Goal: Task Accomplishment & Management: Manage account settings

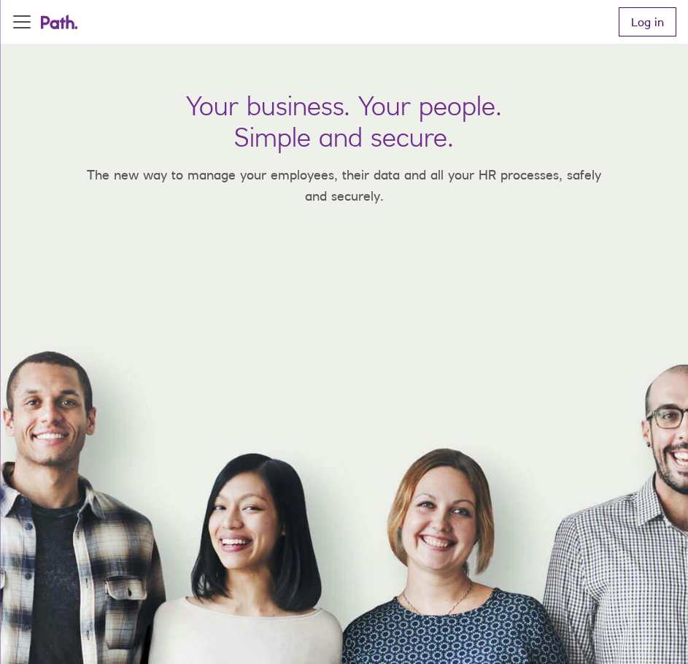
click at [648, 33] on link "Log in" at bounding box center [648, 21] width 58 height 29
click at [674, 15] on link "Log in" at bounding box center [648, 21] width 58 height 29
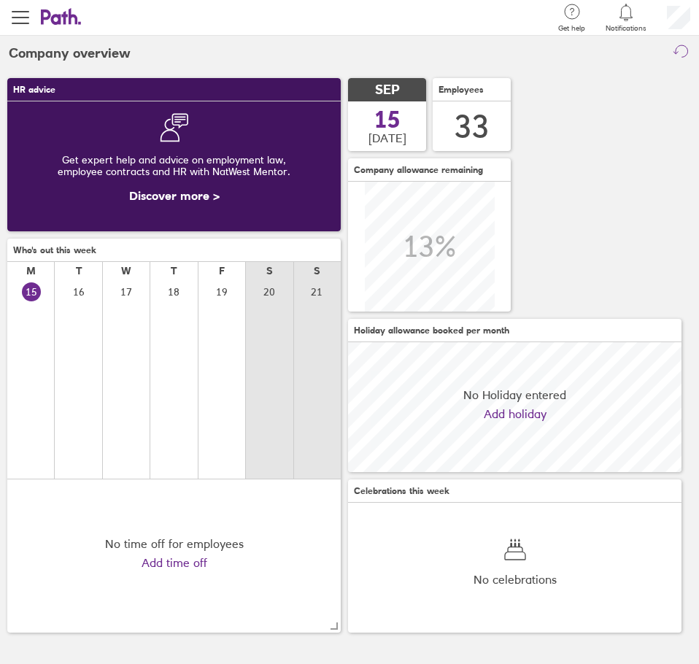
scroll to position [130, 334]
click at [26, 19] on span "button" at bounding box center [21, 18] width 18 height 18
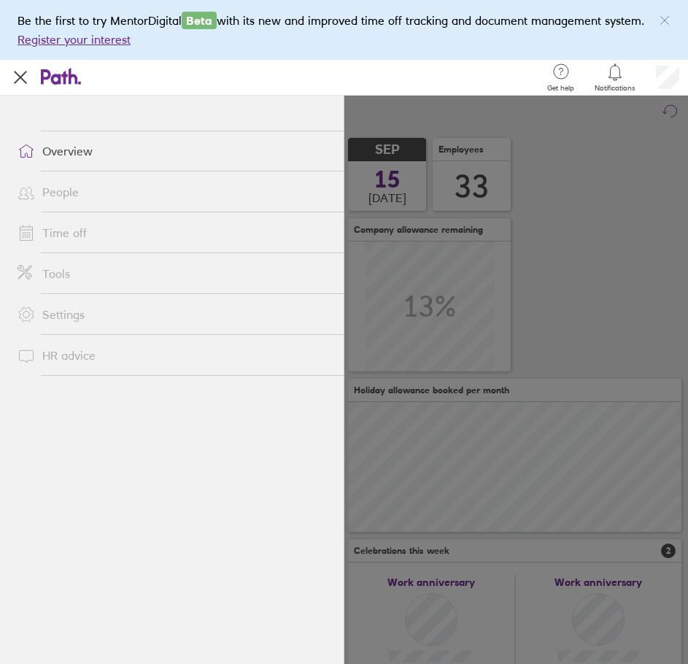
click at [66, 233] on link "Time off" at bounding box center [175, 232] width 338 height 29
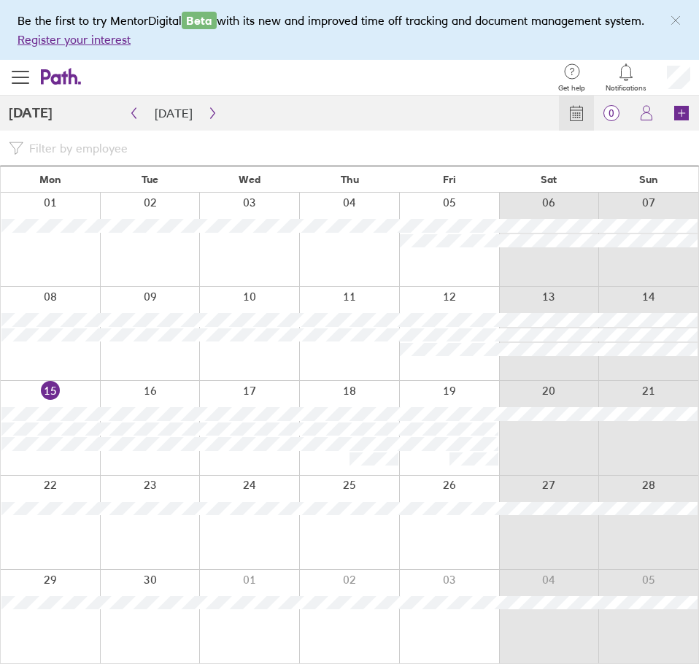
click at [341, 356] on div at bounding box center [349, 333] width 100 height 93
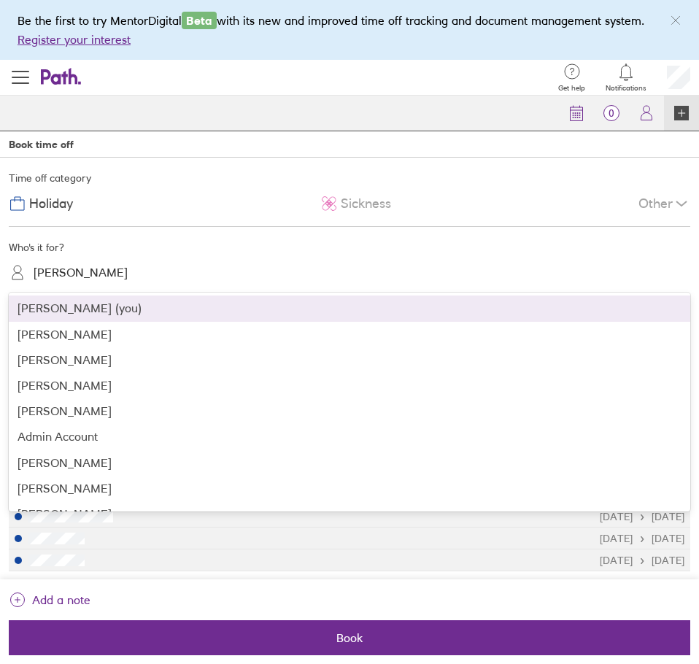
click at [72, 273] on div "Benjamin Fawthrop" at bounding box center [81, 273] width 94 height 14
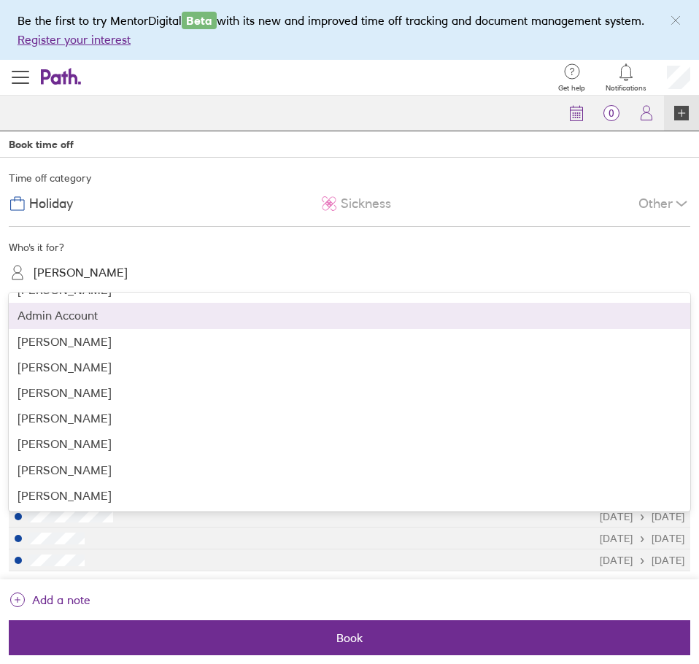
scroll to position [122, 0]
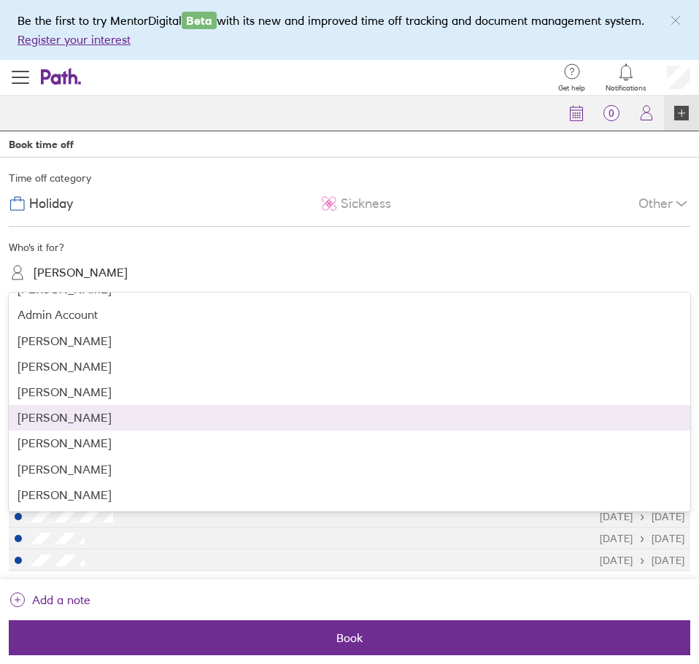
click at [56, 416] on div "Aseela Kausar" at bounding box center [350, 418] width 682 height 26
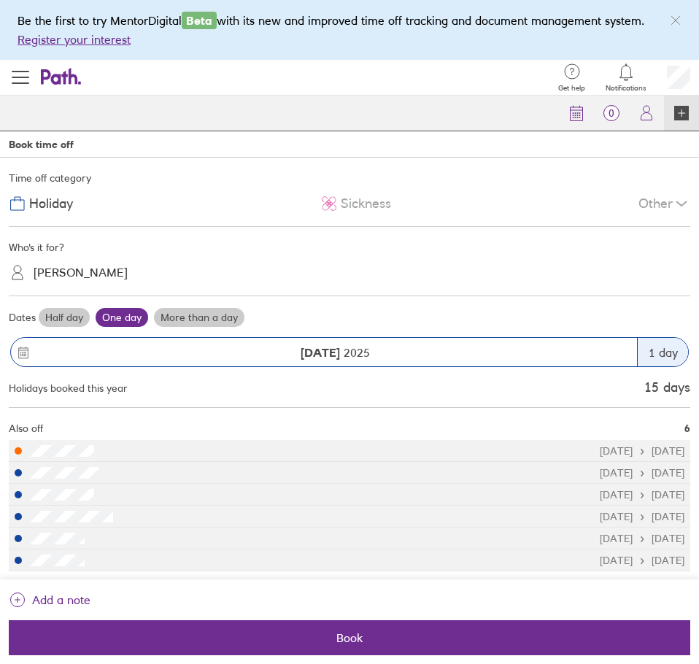
scroll to position [1, 0]
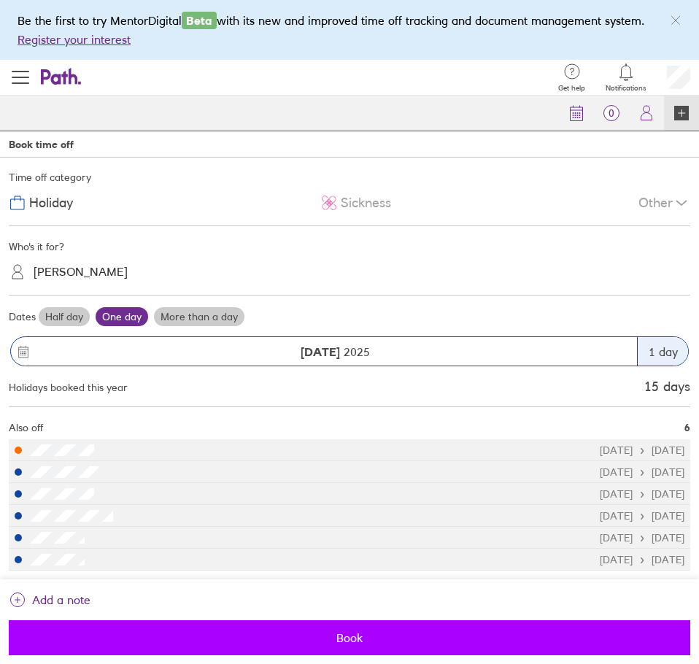
click at [347, 641] on span "Book" at bounding box center [349, 637] width 661 height 13
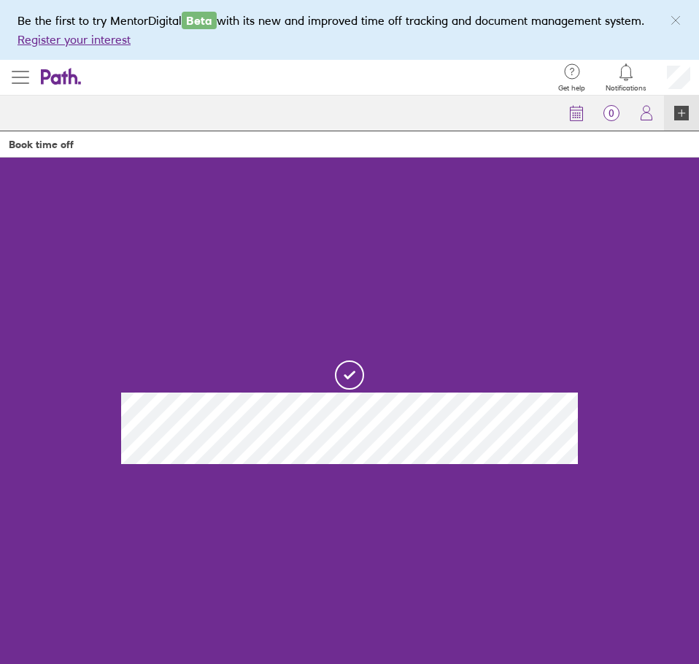
scroll to position [0, 0]
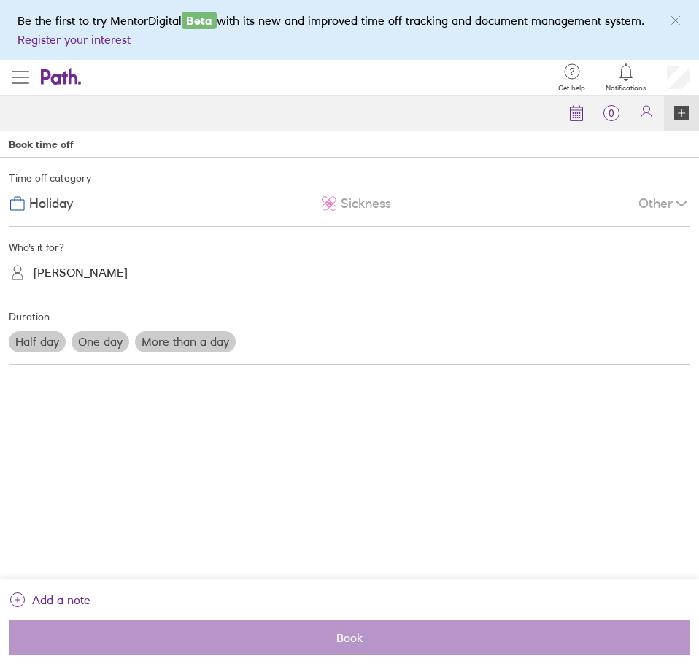
click at [16, 78] on span "button" at bounding box center [21, 77] width 18 height 1
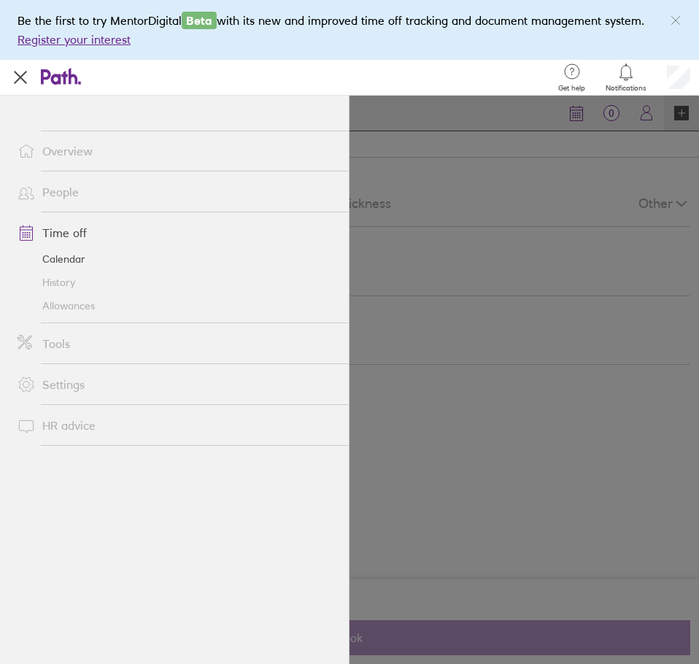
click at [58, 240] on link "Time off" at bounding box center [177, 232] width 343 height 29
